Goal: Task Accomplishment & Management: Use online tool/utility

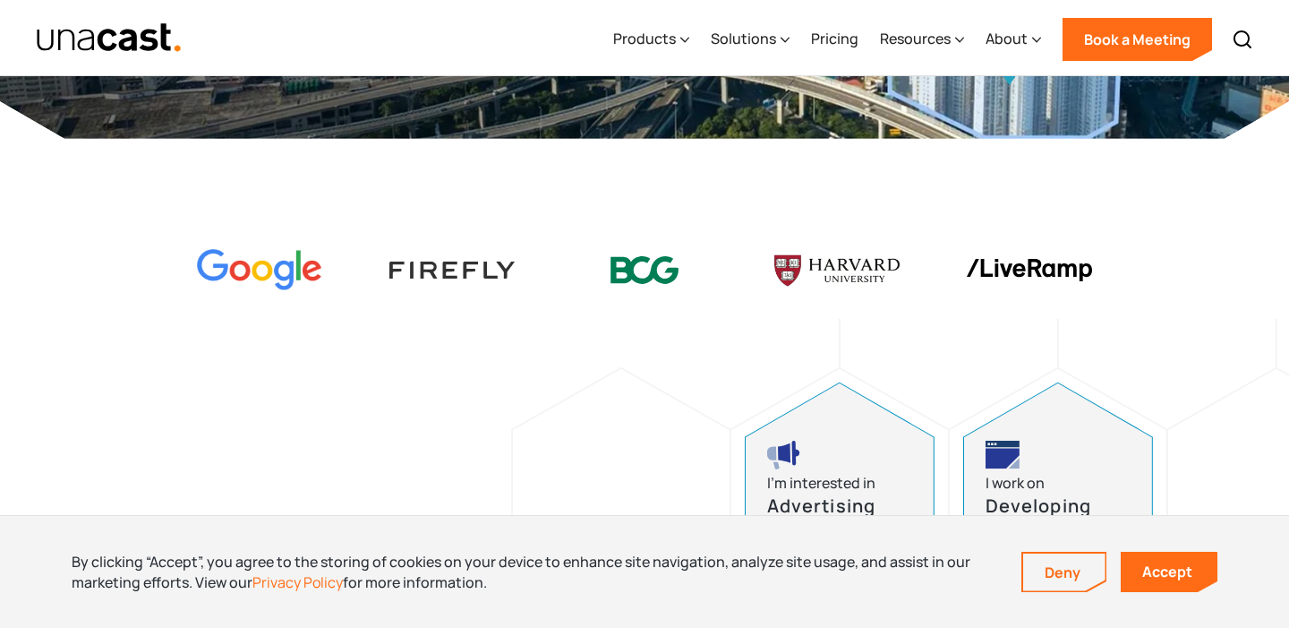
scroll to position [580, 0]
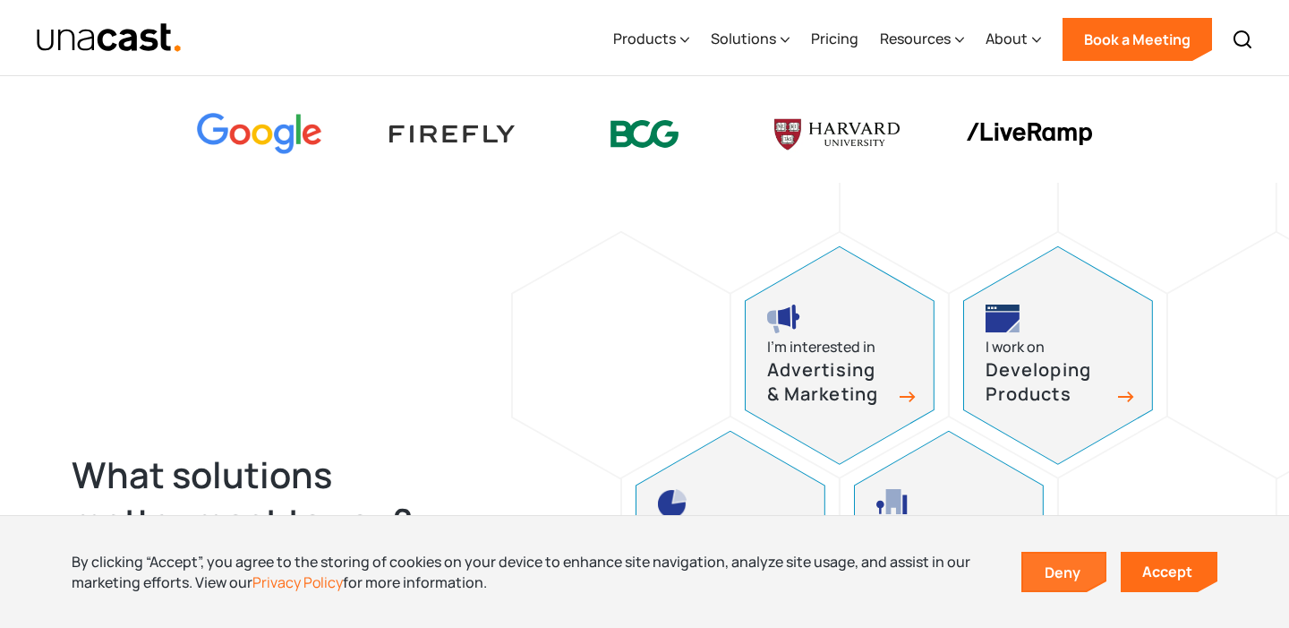
click at [1068, 564] on link "Deny" at bounding box center [1064, 572] width 82 height 38
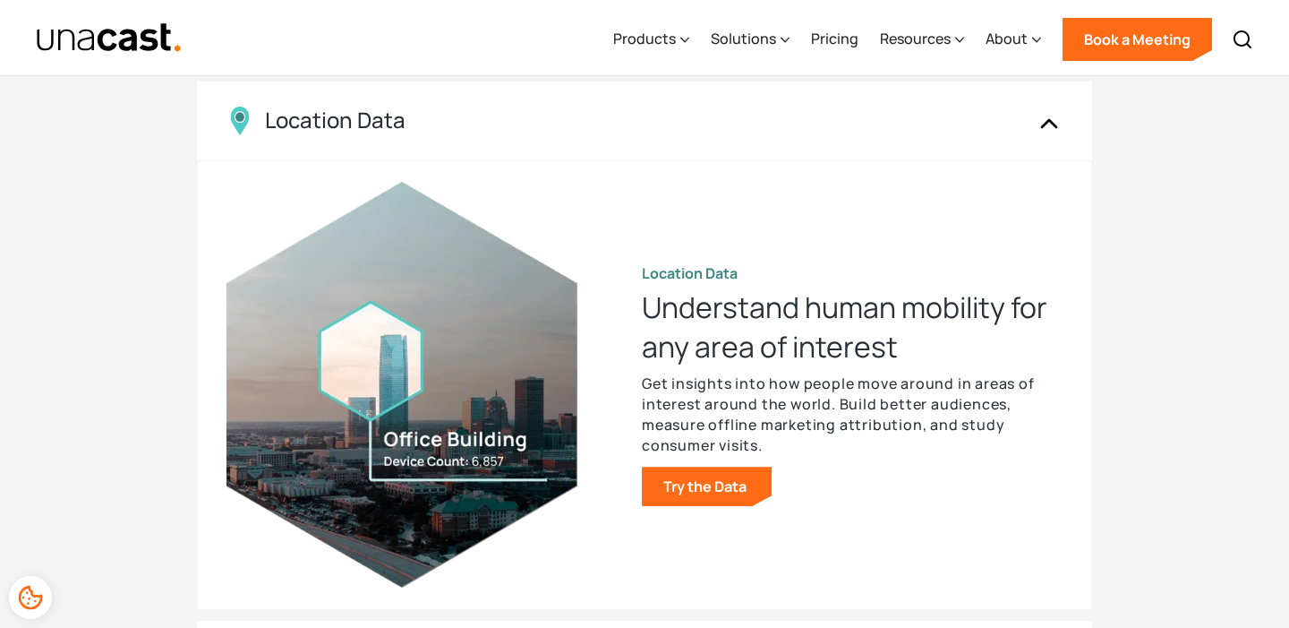
scroll to position [1741, 0]
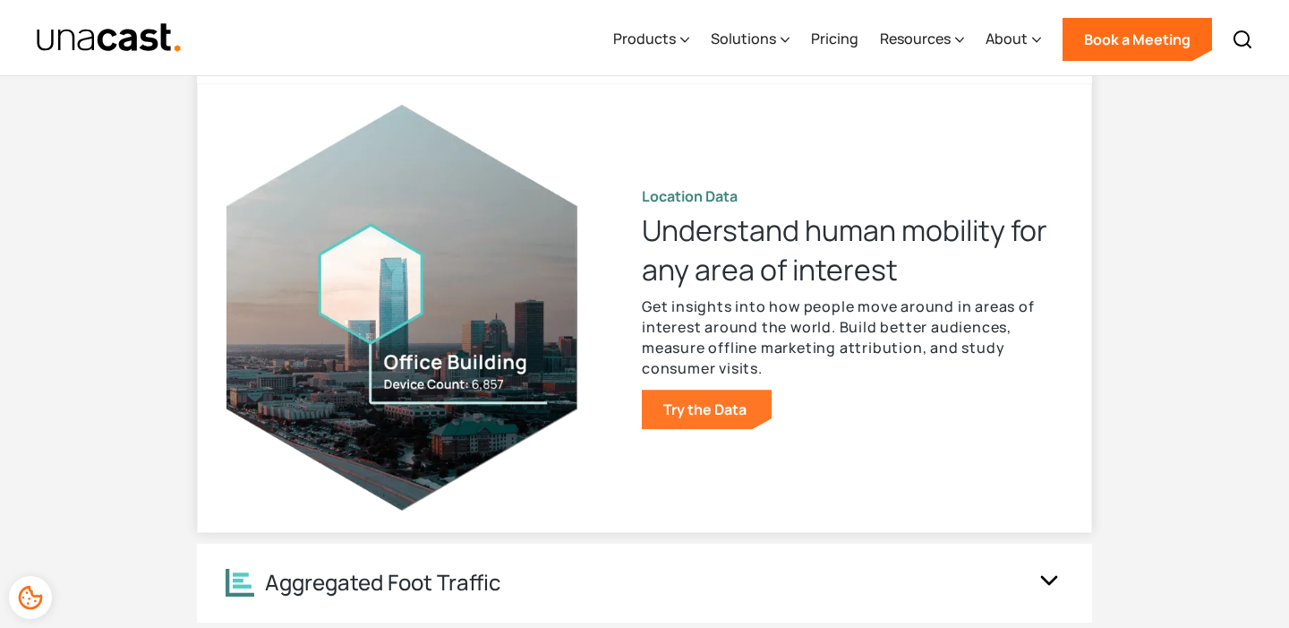
click at [735, 409] on link "Try the Data" at bounding box center [707, 408] width 130 height 39
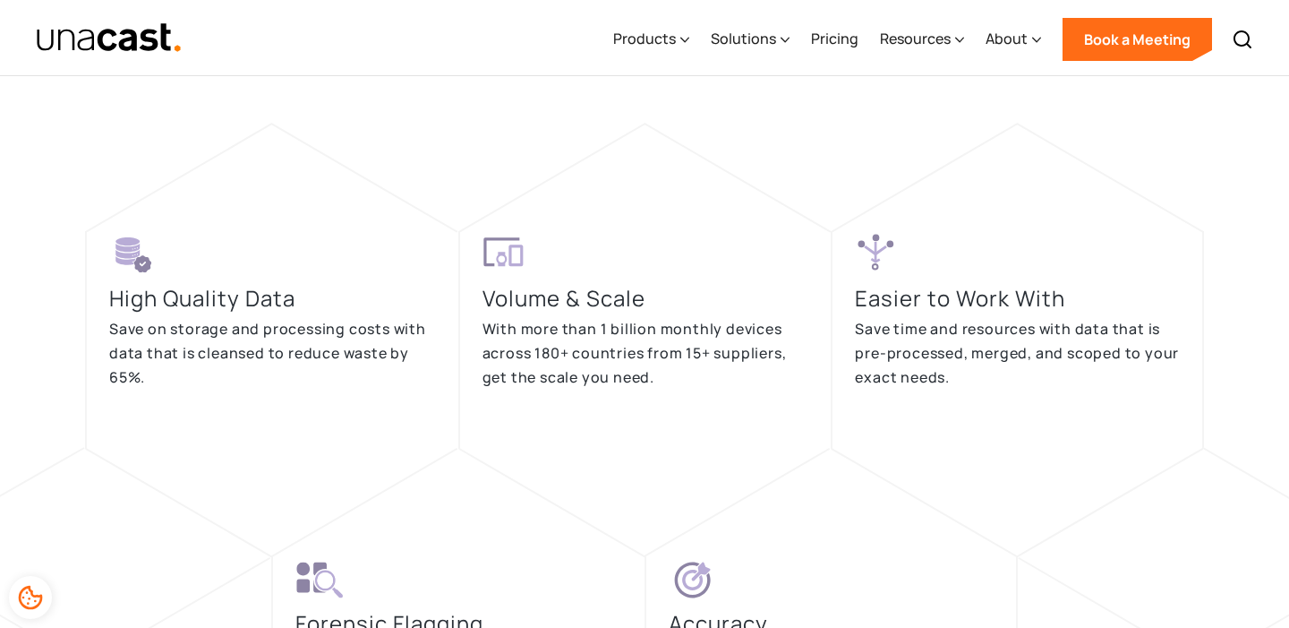
scroll to position [3407, 0]
click at [746, 35] on div "Solutions" at bounding box center [743, 38] width 65 height 21
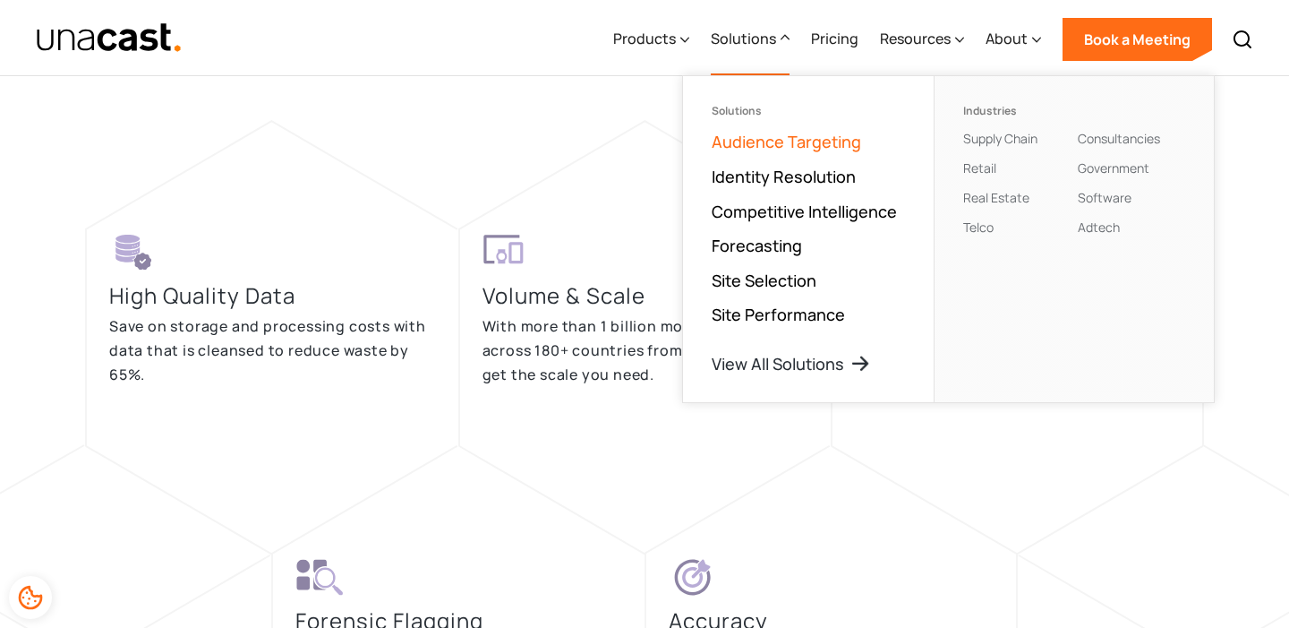
click at [775, 149] on link "Audience Targeting" at bounding box center [786, 141] width 149 height 21
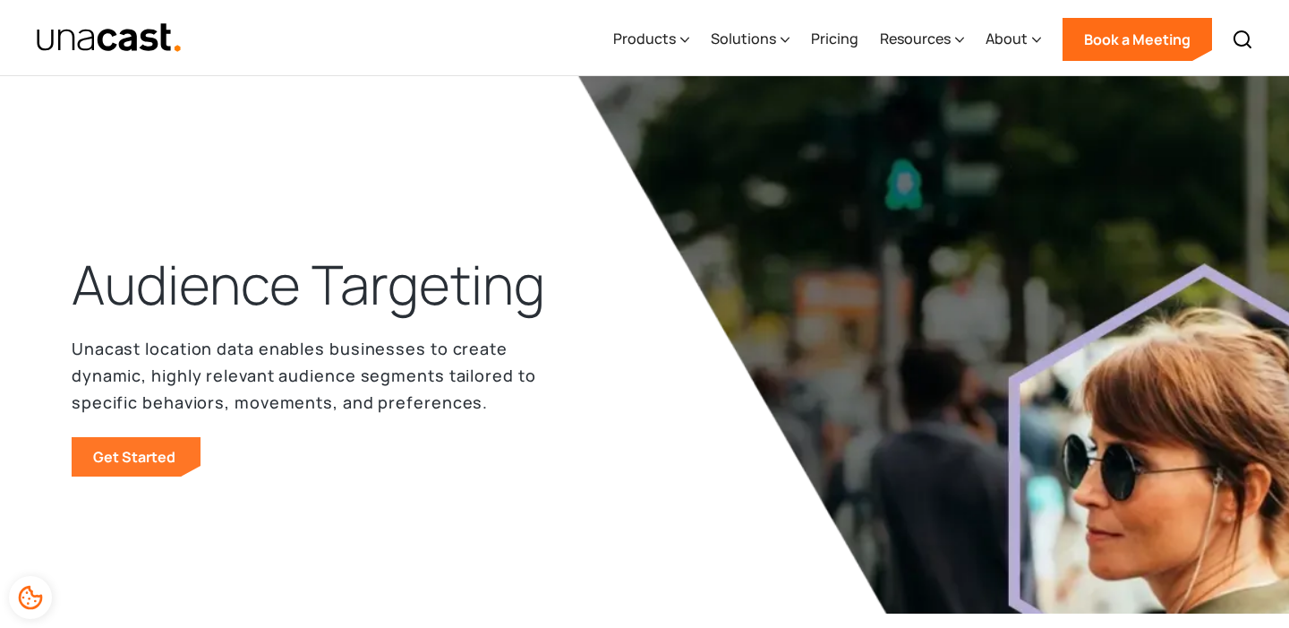
click at [147, 458] on link "Get Started" at bounding box center [136, 456] width 129 height 39
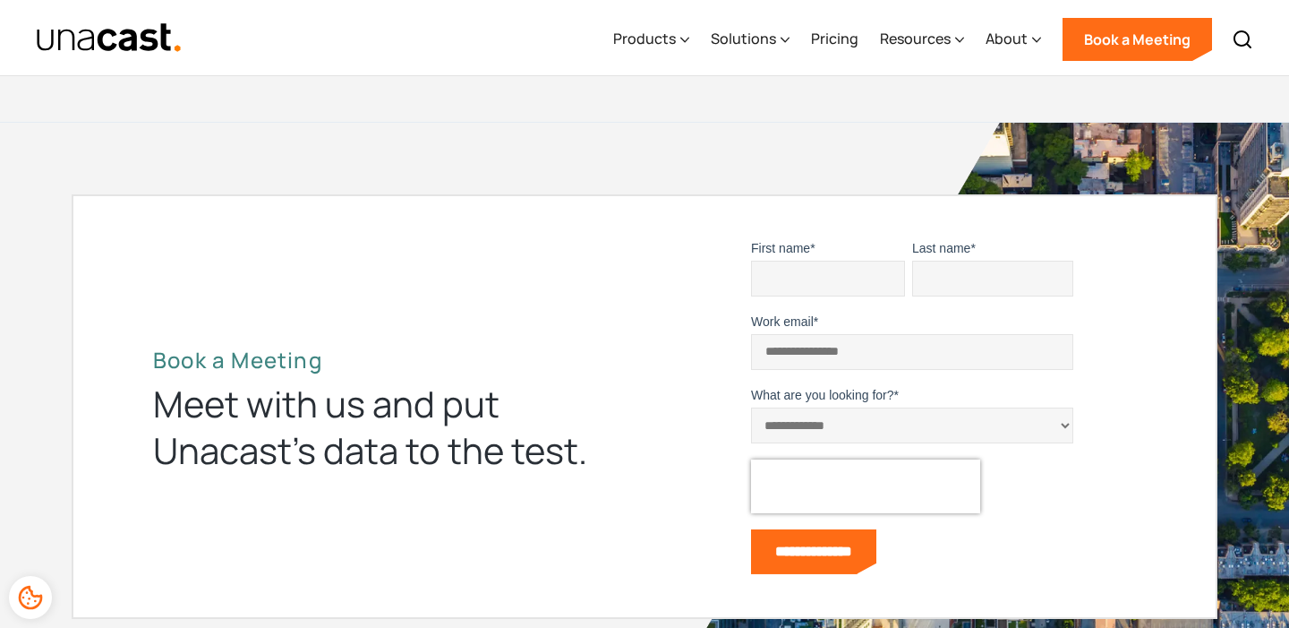
scroll to position [5940, 0]
